Goal: Information Seeking & Learning: Learn about a topic

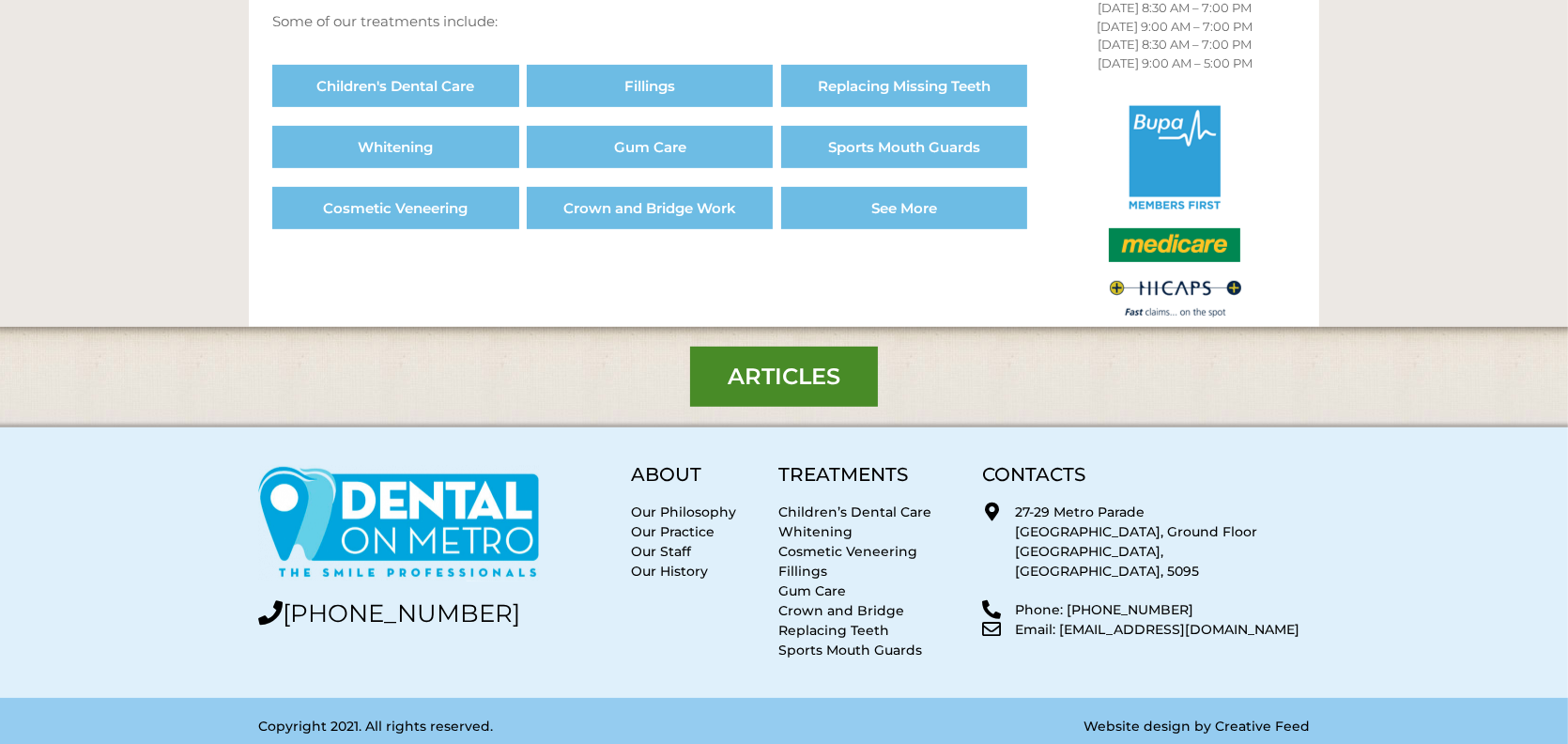
scroll to position [1175, 0]
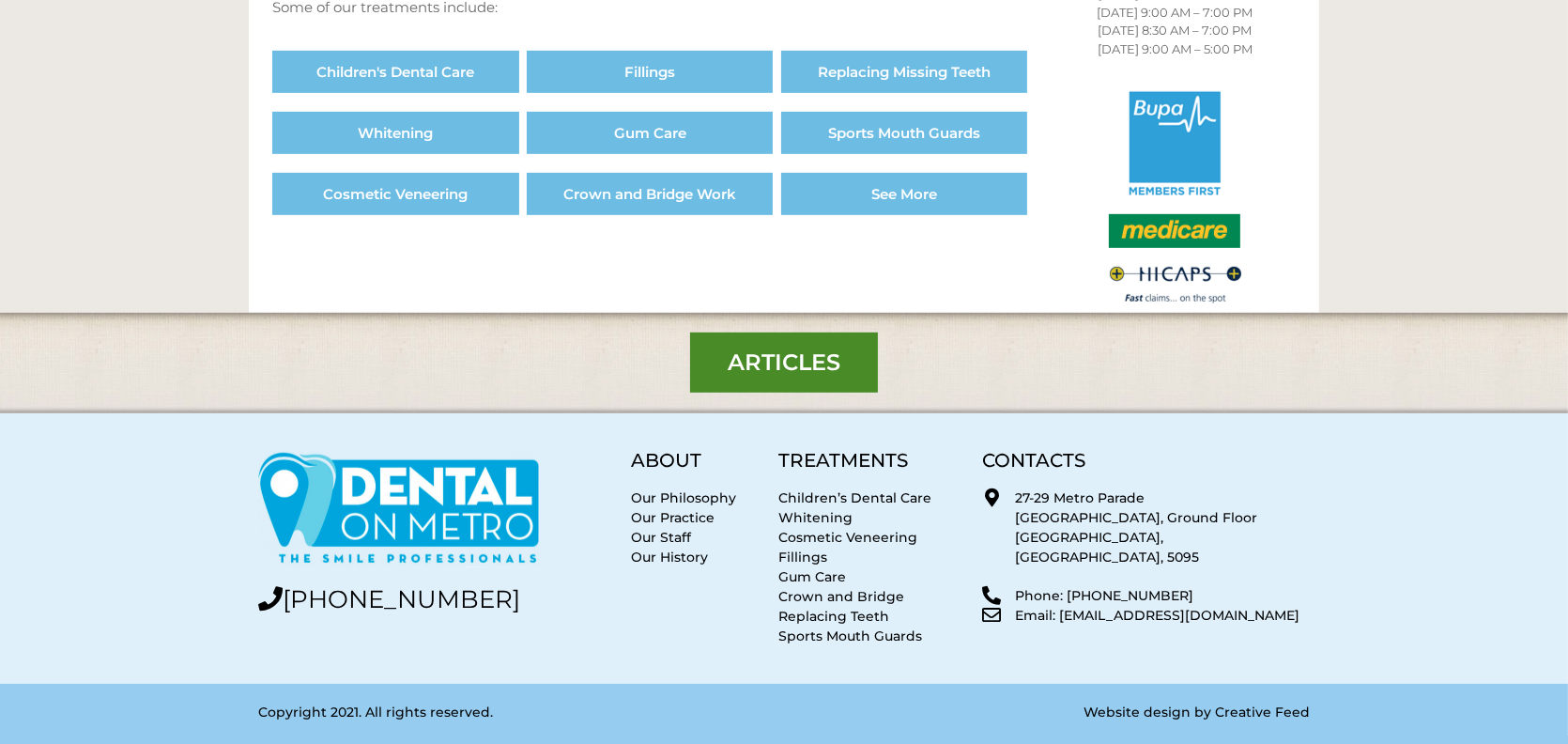
click at [798, 611] on link "Replacing Teeth" at bounding box center [834, 616] width 111 height 17
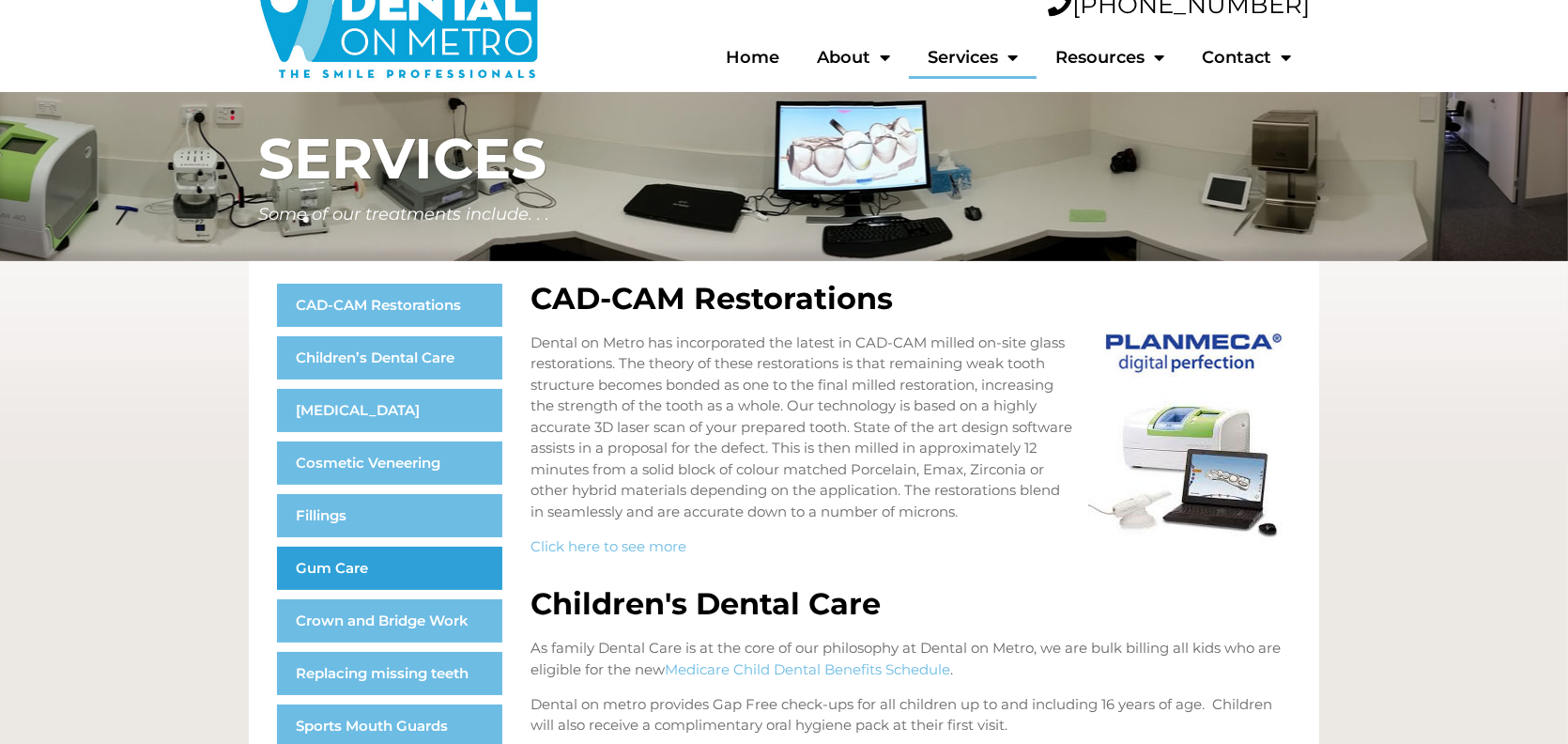
scroll to position [94, 0]
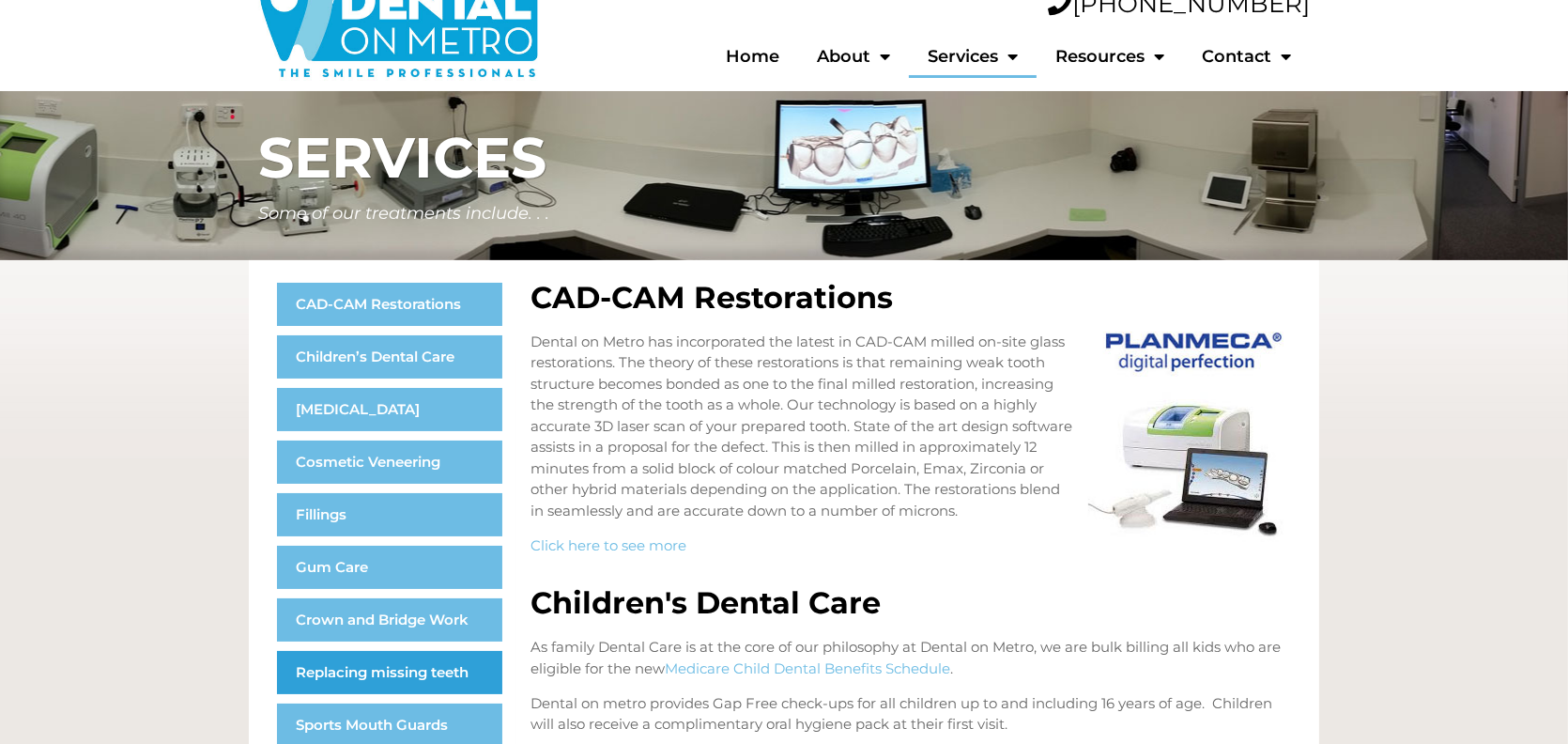
click at [398, 677] on link "Replacing missing teeth" at bounding box center [389, 673] width 225 height 43
click at [408, 668] on link "Replacing missing teeth" at bounding box center [389, 673] width 225 height 43
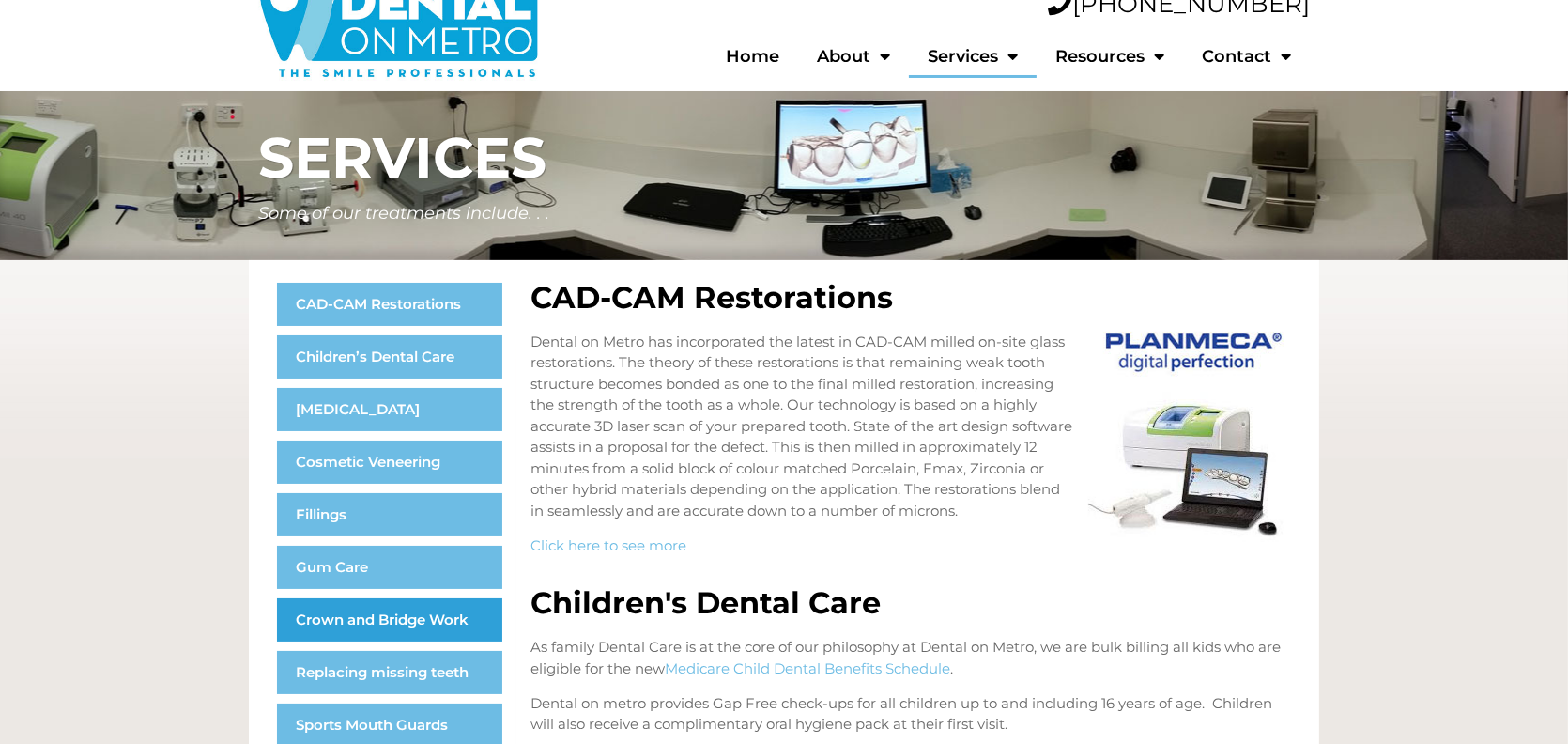
click at [382, 626] on link "Crown and Bridge Work" at bounding box center [389, 620] width 225 height 43
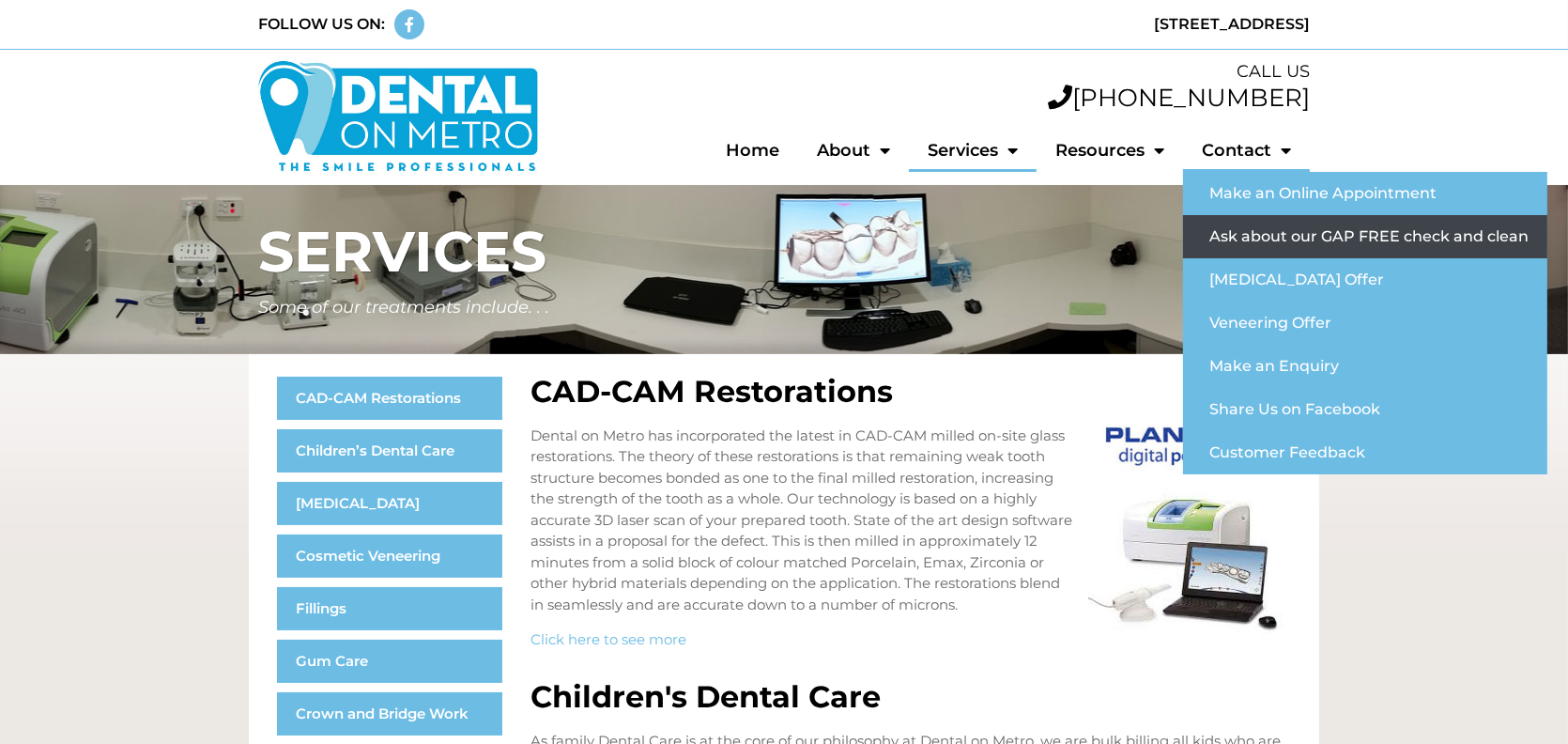
click at [1323, 239] on link "Ask about our GAP FREE check and clean" at bounding box center [1365, 237] width 364 height 43
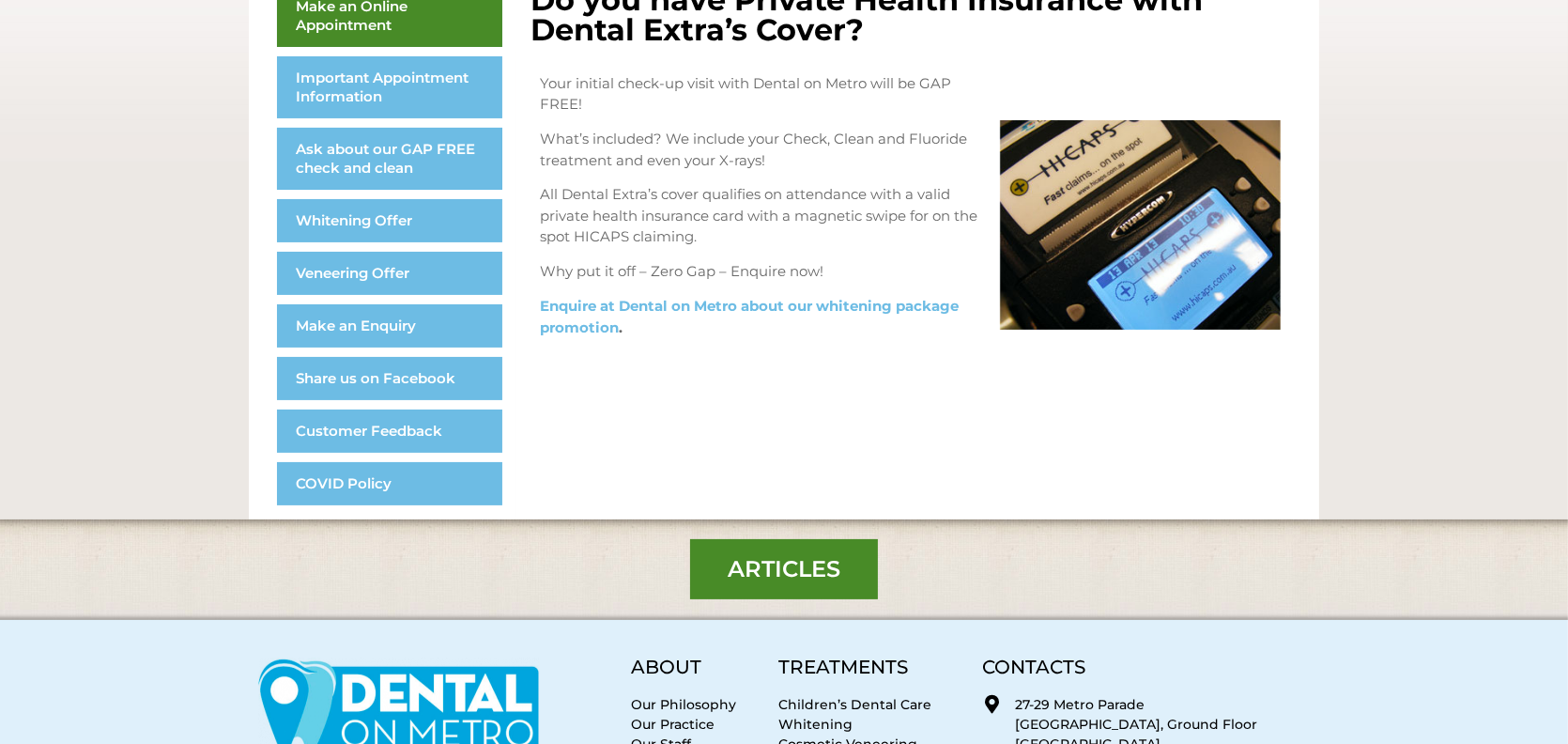
scroll to position [470, 0]
